Goal: Information Seeking & Learning: Learn about a topic

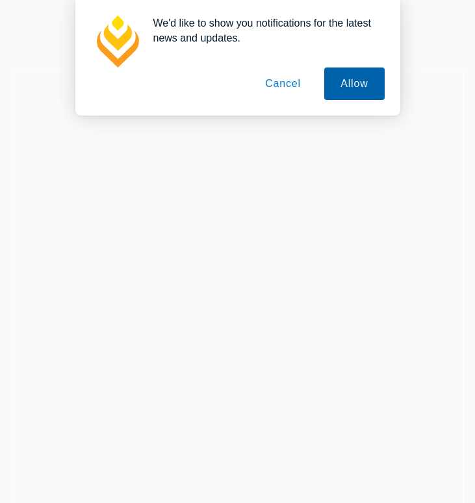
click at [357, 83] on button "Allow" at bounding box center [354, 84] width 60 height 32
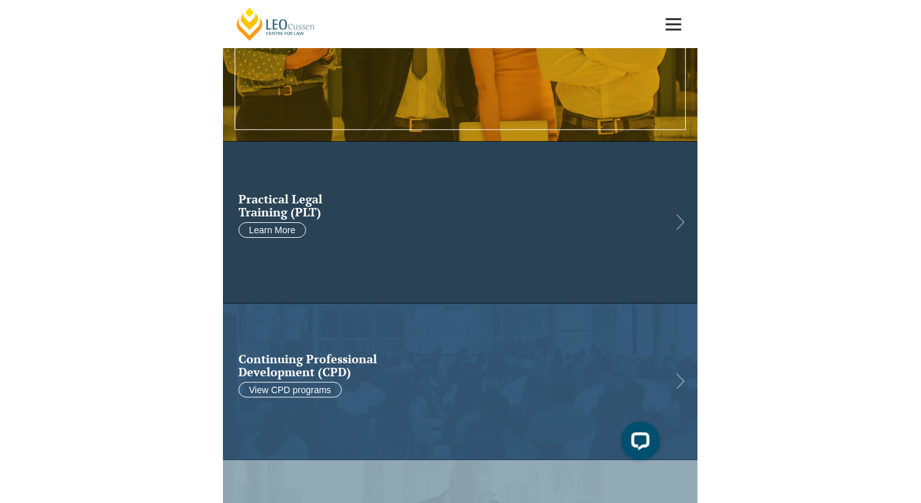
scroll to position [390, 0]
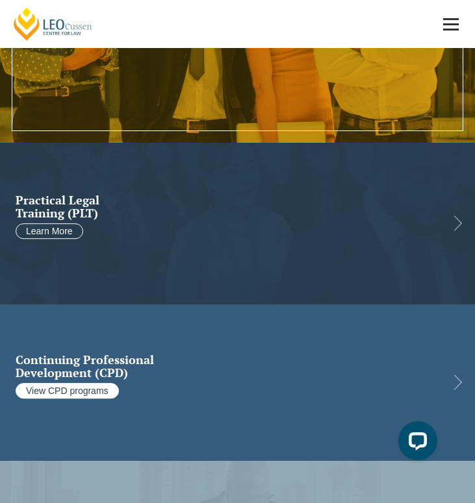
click at [65, 385] on link "View CPD programs" at bounding box center [67, 391] width 103 height 16
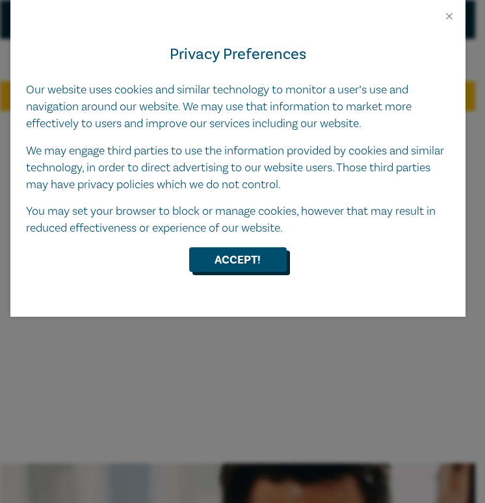
click at [234, 264] on button "Accept!" at bounding box center [237, 260] width 97 height 25
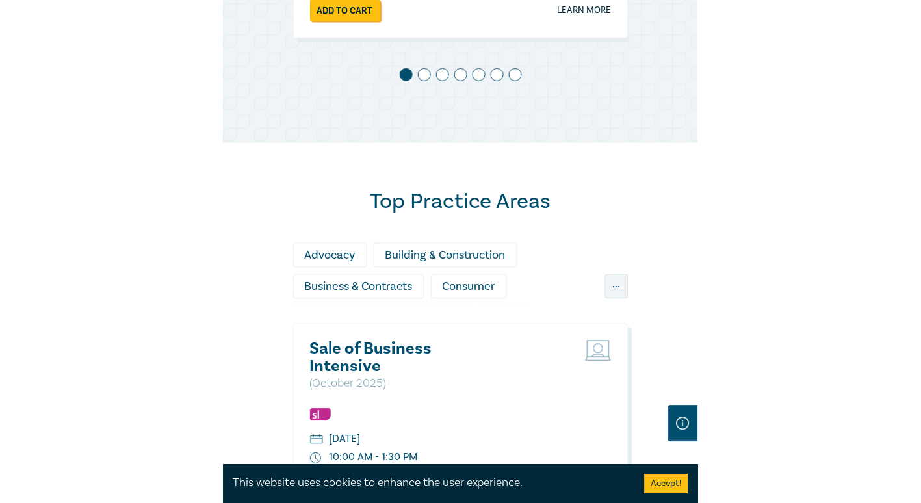
scroll to position [1039, 0]
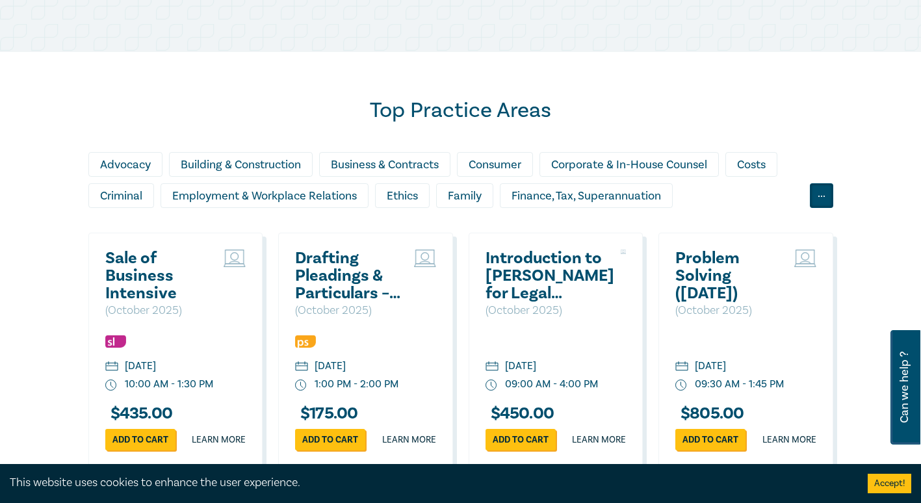
click at [484, 208] on div "..." at bounding box center [820, 195] width 23 height 25
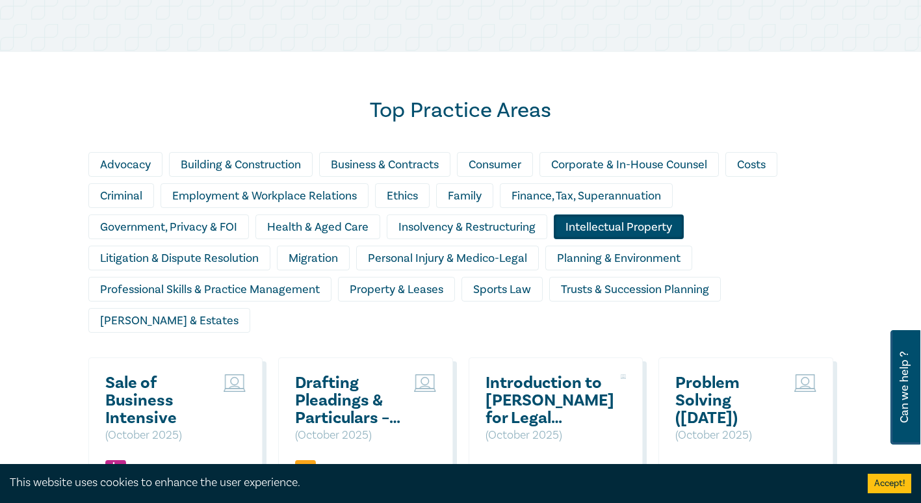
click at [484, 239] on div "Intellectual Property" at bounding box center [618, 226] width 130 height 25
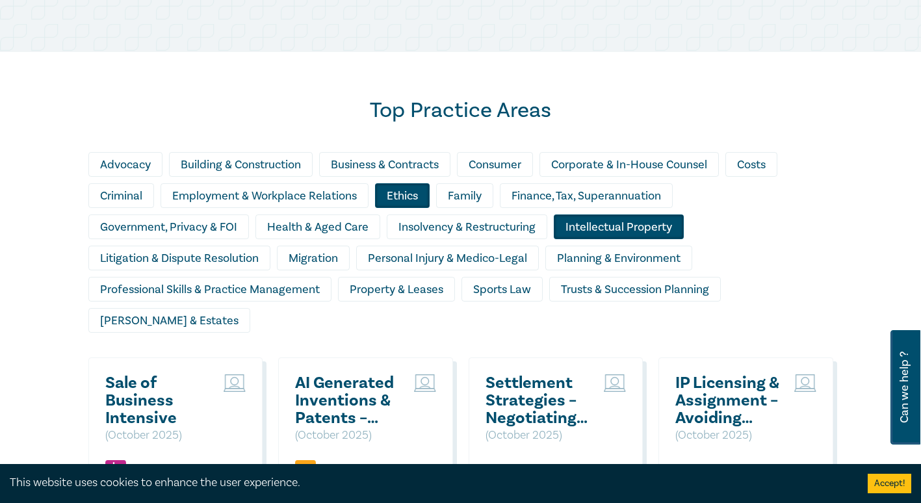
click at [414, 208] on div "Ethics" at bounding box center [402, 195] width 55 height 25
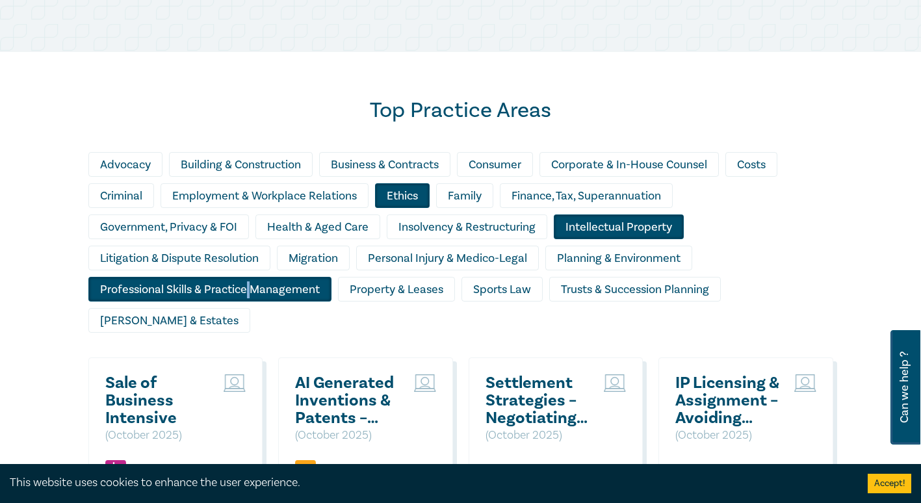
click at [248, 301] on div "Professional Skills & Practice Management" at bounding box center [209, 289] width 243 height 25
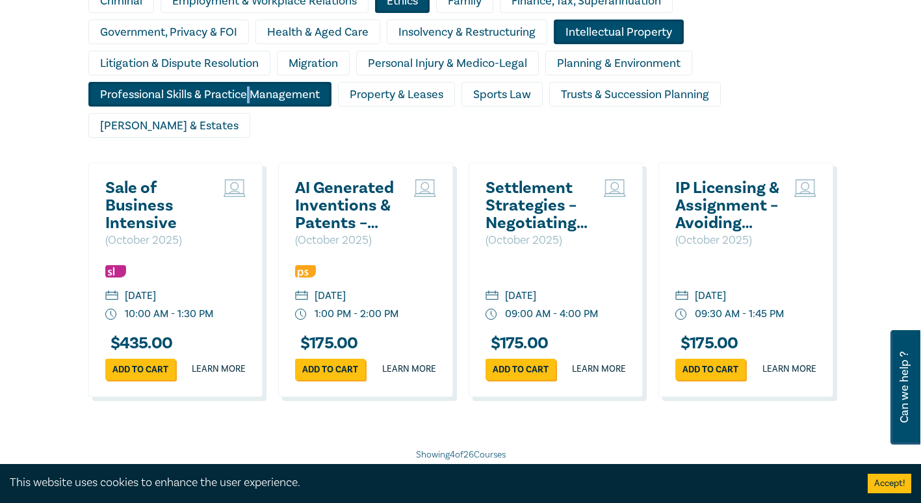
scroll to position [1364, 0]
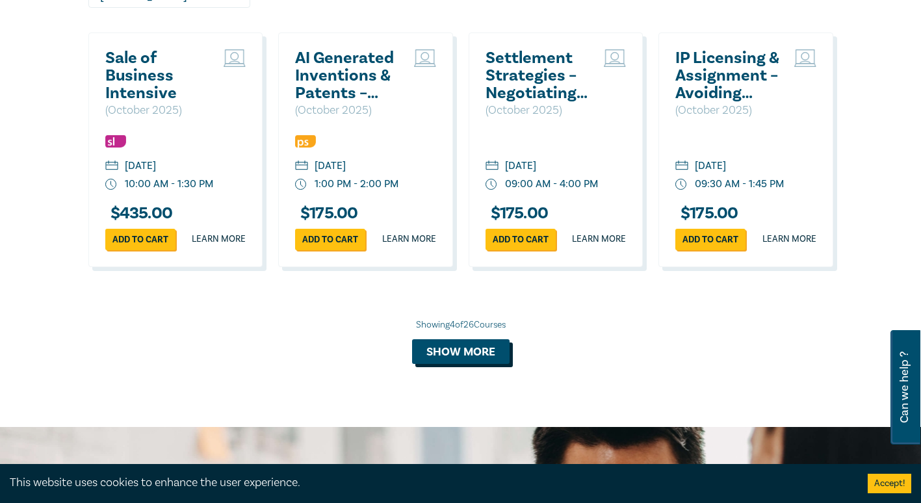
click at [468, 364] on button "Show more" at bounding box center [460, 351] width 97 height 25
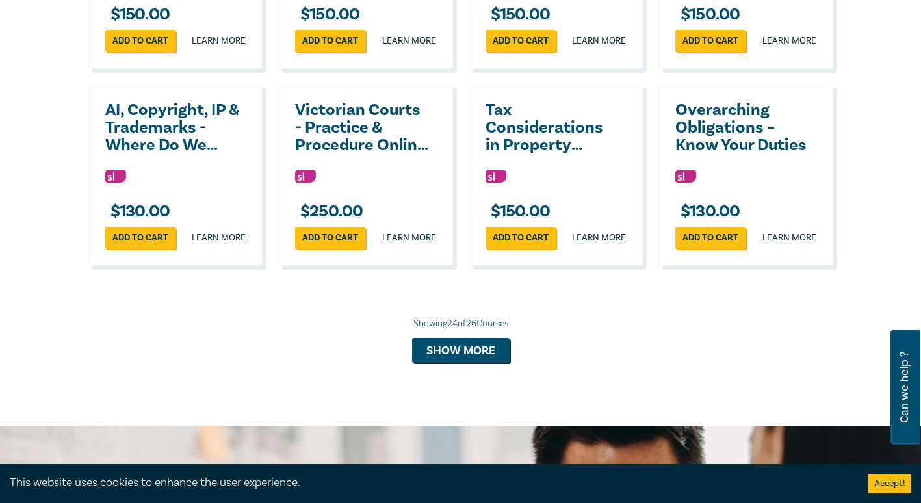
scroll to position [2404, 0]
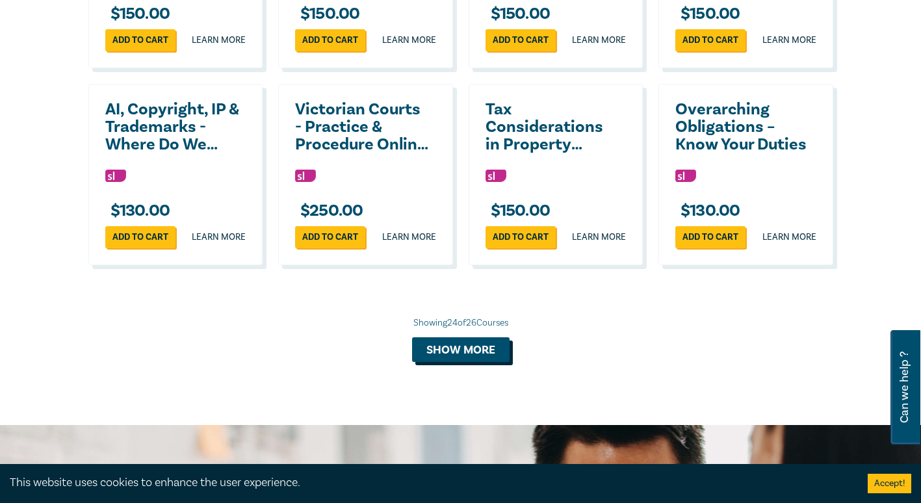
click at [450, 362] on button "Show more" at bounding box center [460, 349] width 97 height 25
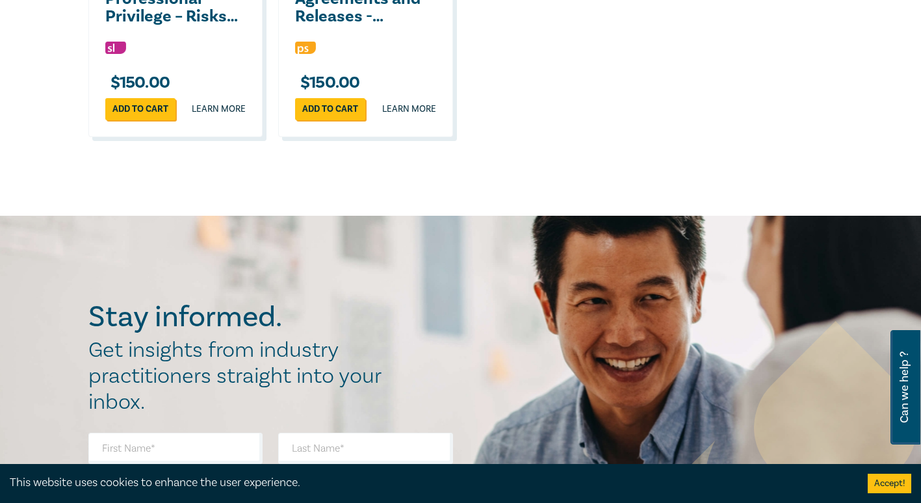
scroll to position [2534, 0]
